Goal: Transaction & Acquisition: Purchase product/service

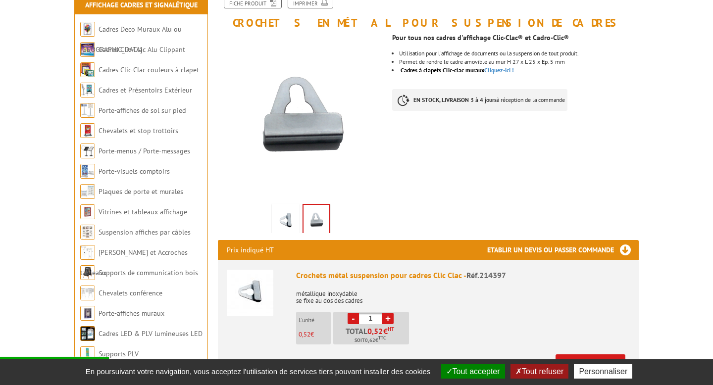
scroll to position [128, 0]
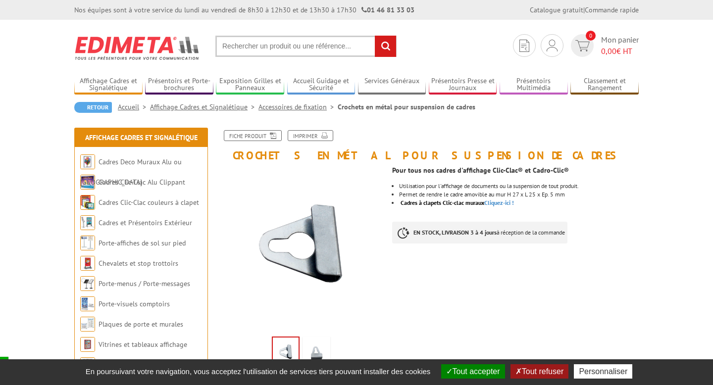
scroll to position [10, 0]
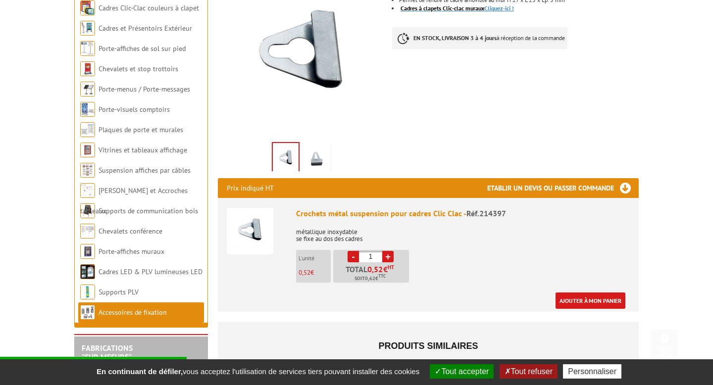
scroll to position [258, 0]
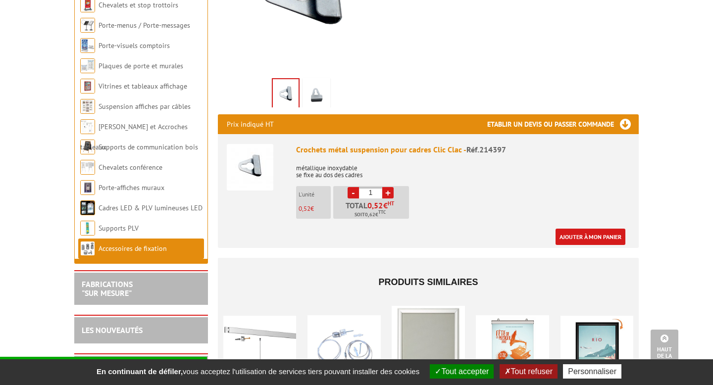
click at [390, 192] on link "+" at bounding box center [387, 192] width 11 height 11
type input "2"
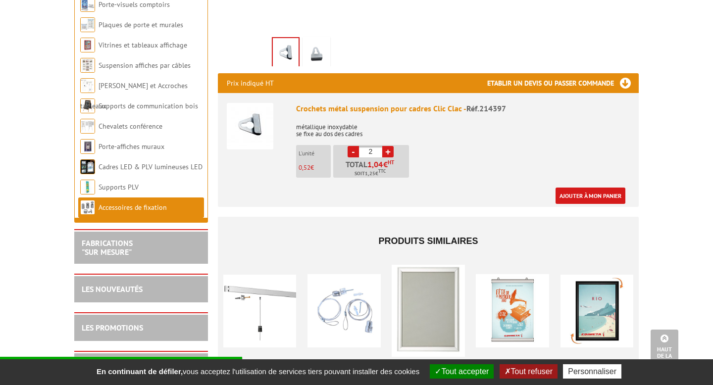
scroll to position [303, 0]
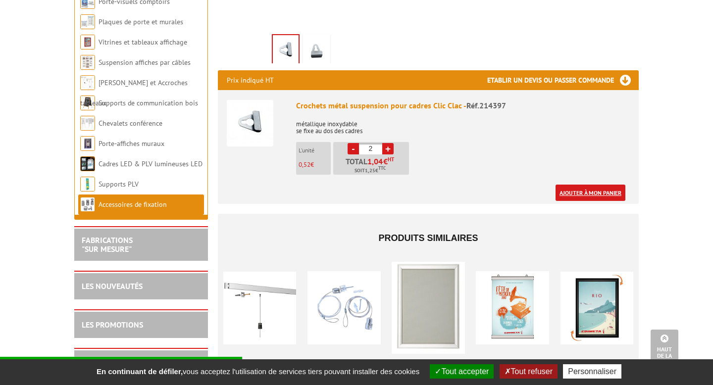
click at [579, 193] on link "Ajouter à mon panier" at bounding box center [591, 193] width 70 height 16
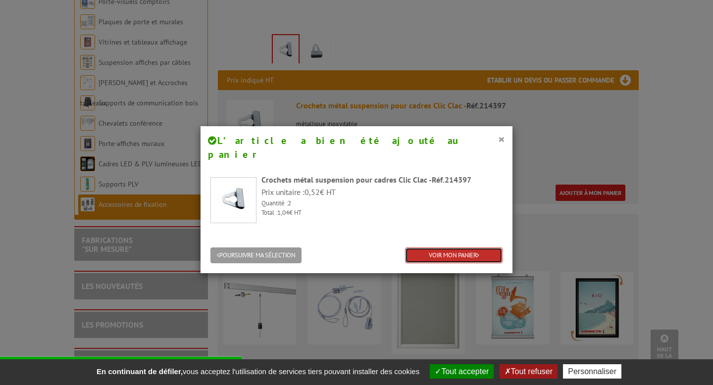
click at [453, 248] on link "VOIR MON PANIER" at bounding box center [454, 256] width 98 height 16
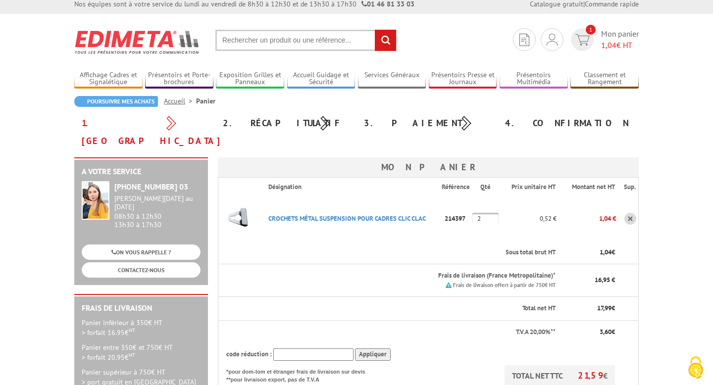
scroll to position [7, 0]
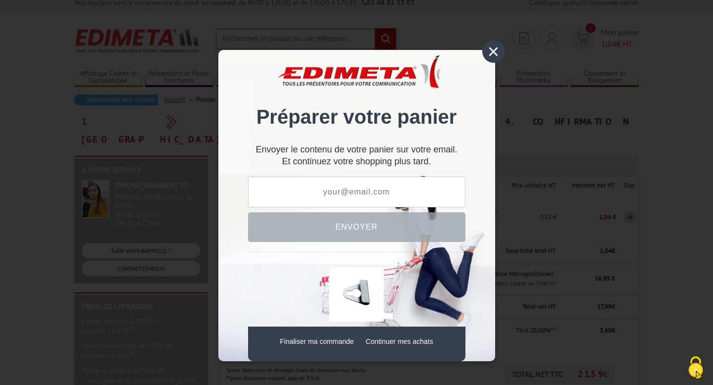
click at [494, 53] on div "×" at bounding box center [493, 51] width 23 height 23
